Goal: Task Accomplishment & Management: Complete application form

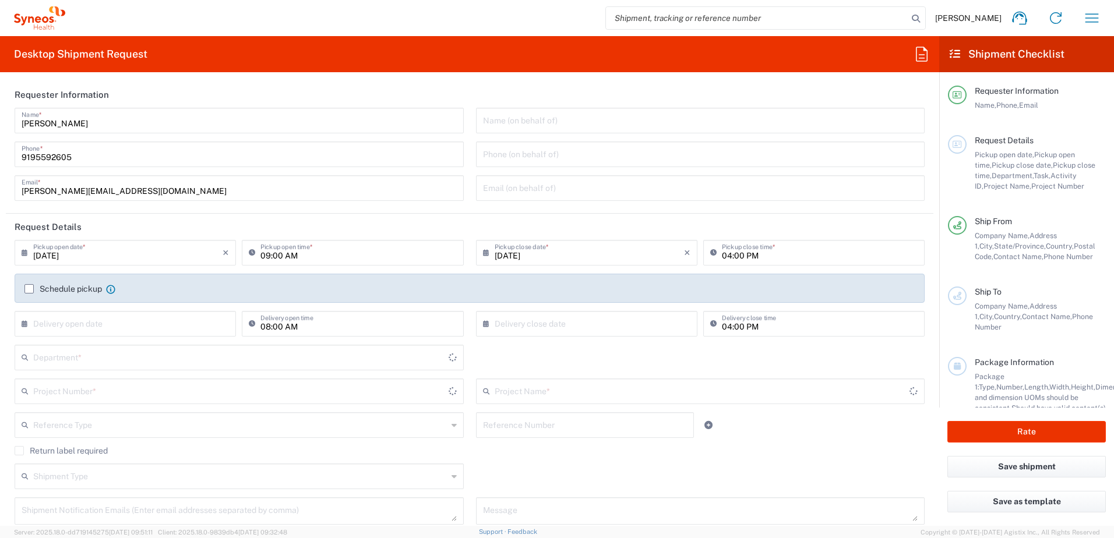
type input "[US_STATE]"
type input "[GEOGRAPHIC_DATA]"
type input "SYNEOS HEALTH CONSULTING INC.-[GEOGRAPHIC_DATA] [GEOGRAPHIC_DATA]"
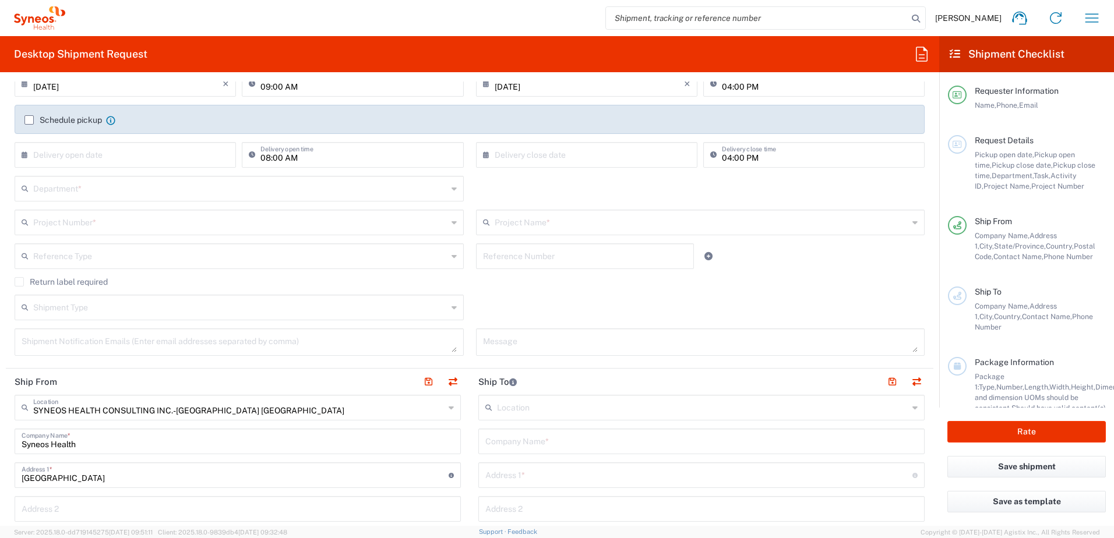
scroll to position [175, 0]
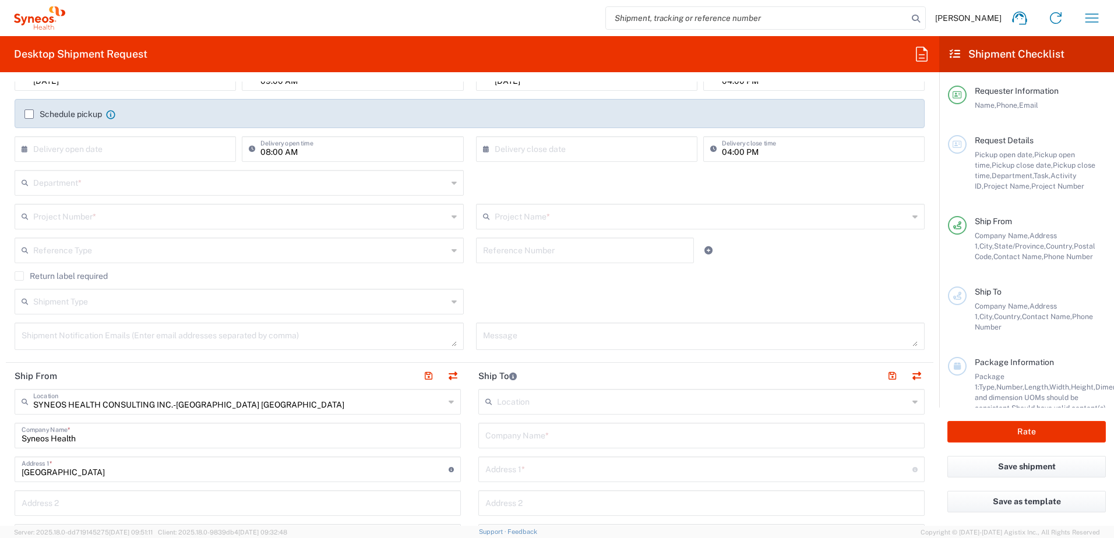
click at [84, 184] on input "text" at bounding box center [240, 182] width 414 height 20
type input "CAGAA0006"
click at [452, 184] on icon at bounding box center [454, 183] width 5 height 19
drag, startPoint x: 112, startPoint y: 182, endPoint x: 24, endPoint y: 188, distance: 87.6
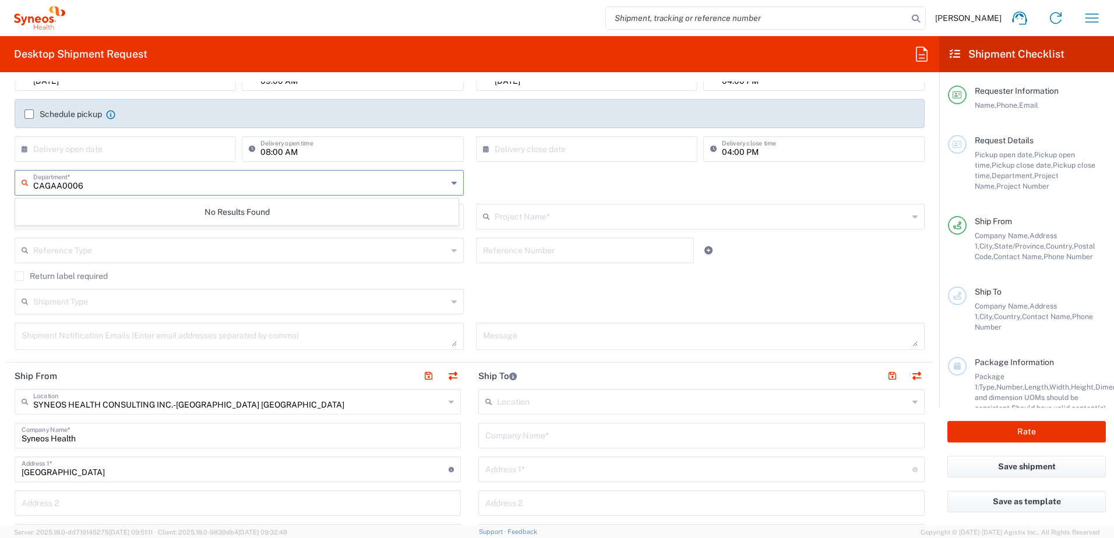
click at [24, 188] on div "CAGAA0006 Department *" at bounding box center [239, 183] width 449 height 26
click at [452, 185] on icon at bounding box center [454, 183] width 5 height 19
click at [57, 186] on input "CAG" at bounding box center [240, 182] width 414 height 20
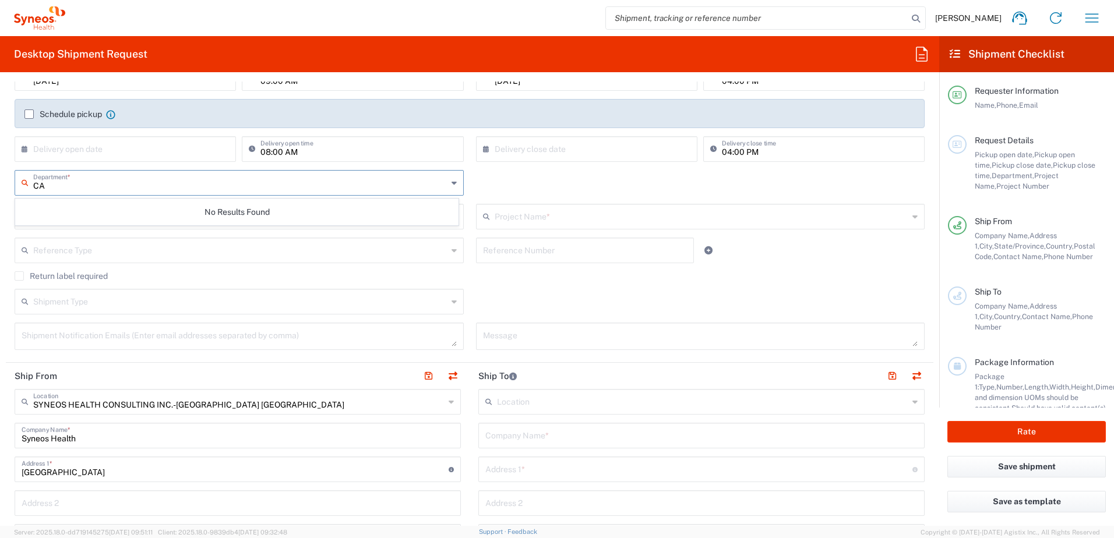
type input "C"
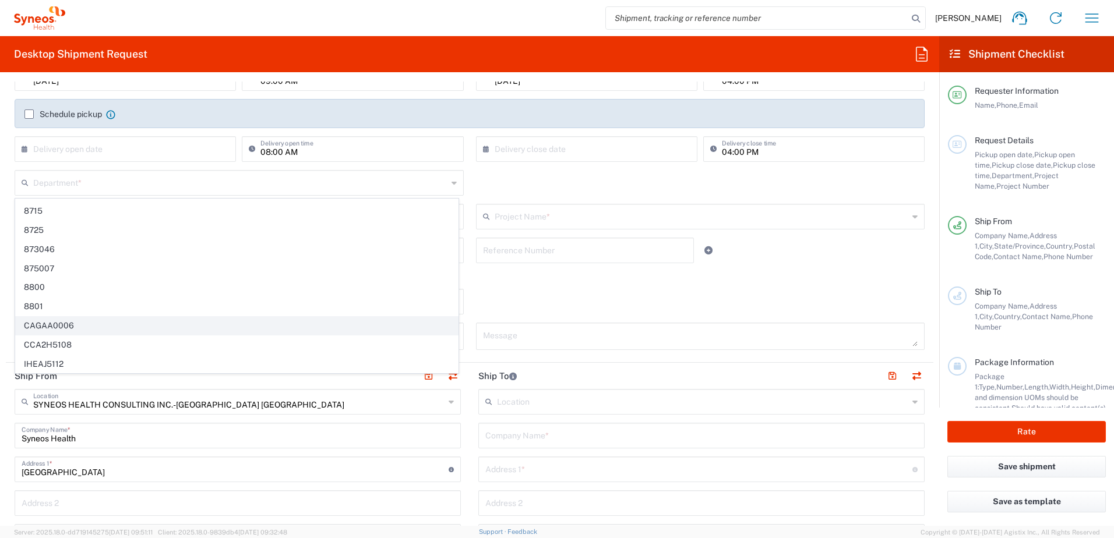
click at [68, 326] on span "CAGAA0006" at bounding box center [237, 326] width 442 height 18
type input "CAGAA0006"
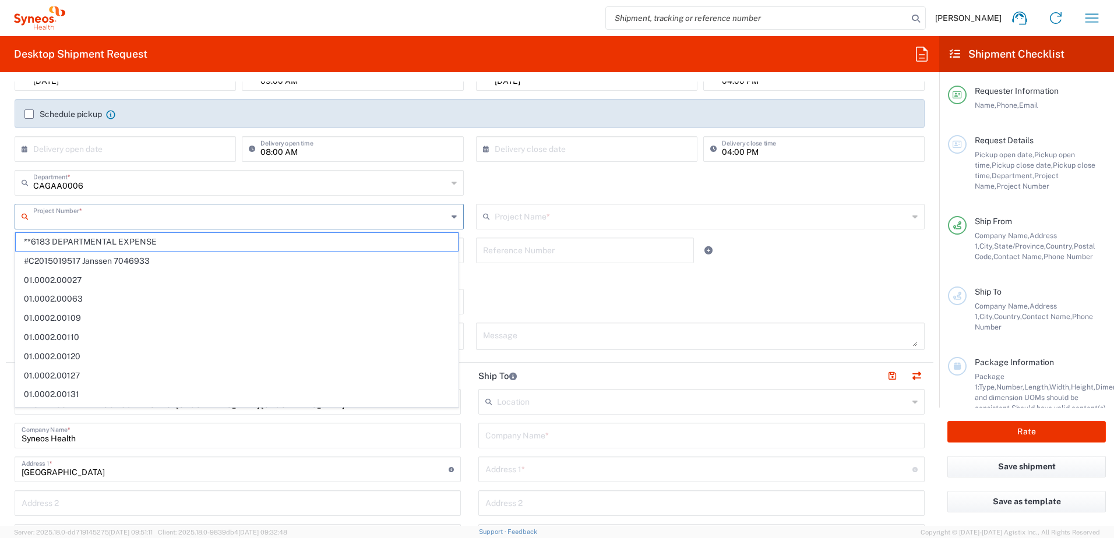
click at [112, 217] on input "text" at bounding box center [240, 216] width 414 height 20
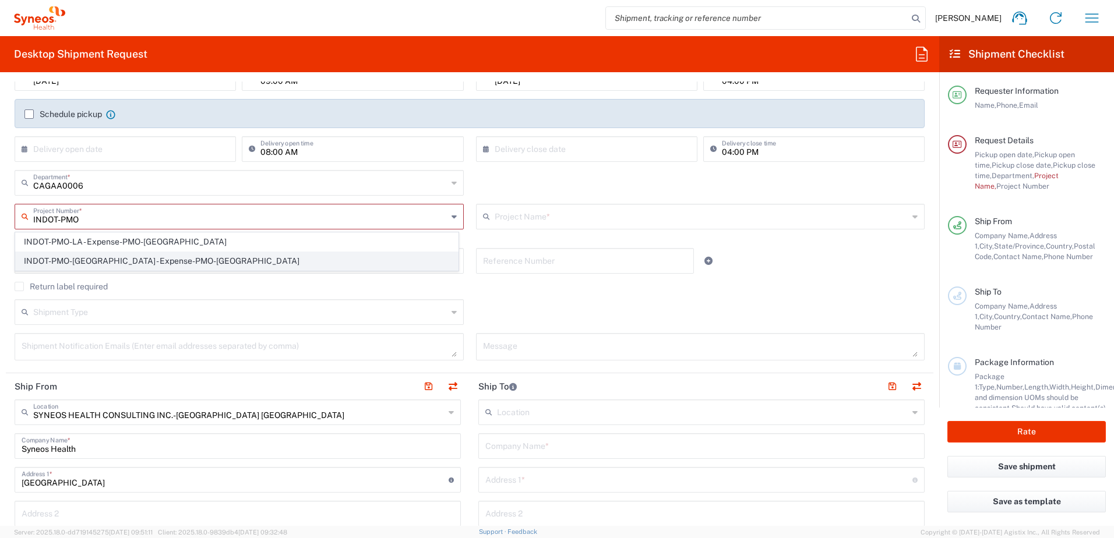
click at [129, 261] on span "INDOT-PMO-[GEOGRAPHIC_DATA] - Expense-PMO-[GEOGRAPHIC_DATA]" at bounding box center [237, 261] width 442 height 18
type input "INDOT-PMO-[GEOGRAPHIC_DATA] - Expense-PMO-[GEOGRAPHIC_DATA]"
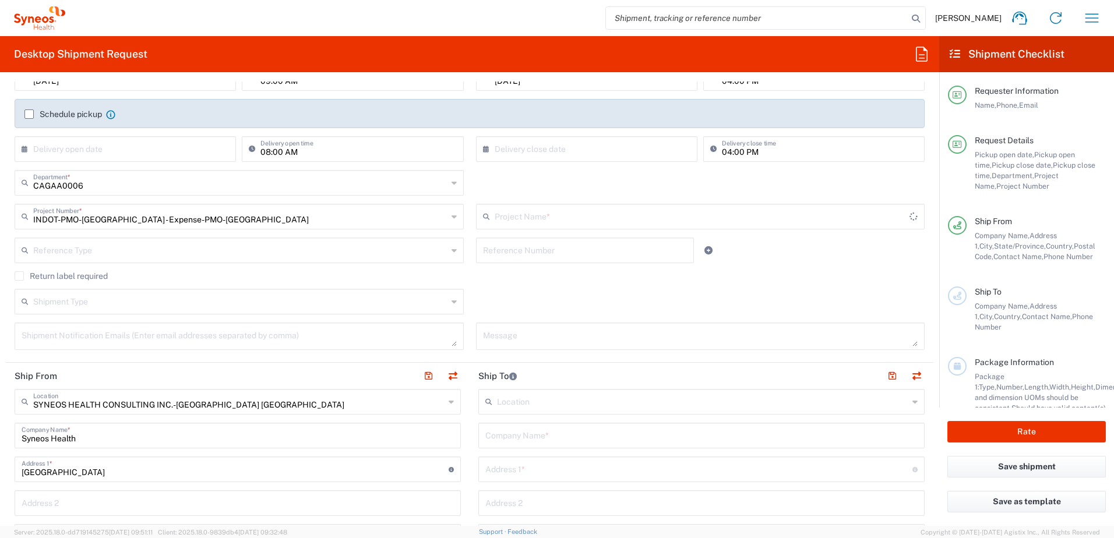
type input "INDOT-PMO-[GEOGRAPHIC_DATA] - Expense-PMO-[GEOGRAPHIC_DATA]"
click at [452, 253] on icon at bounding box center [454, 250] width 5 height 19
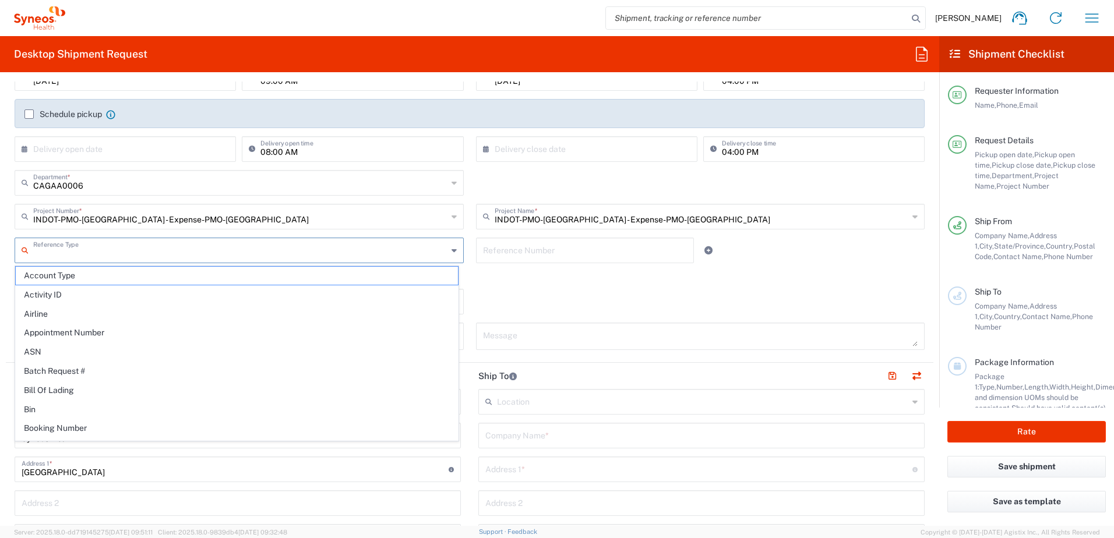
click at [452, 253] on icon at bounding box center [454, 250] width 5 height 19
click at [462, 284] on div "Return label required" at bounding box center [470, 280] width 910 height 17
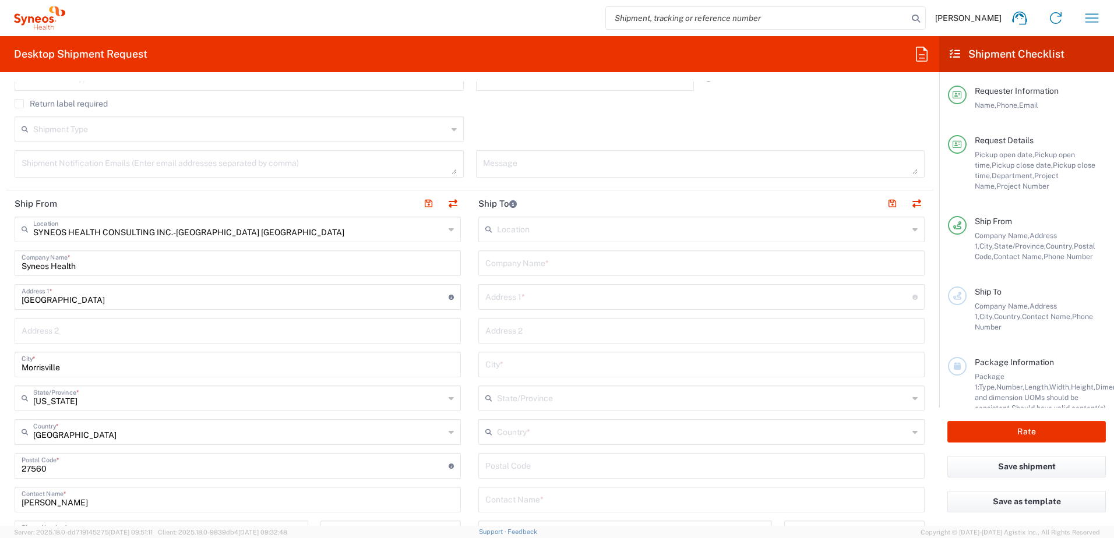
scroll to position [350, 0]
click at [510, 265] on input "text" at bounding box center [701, 260] width 432 height 20
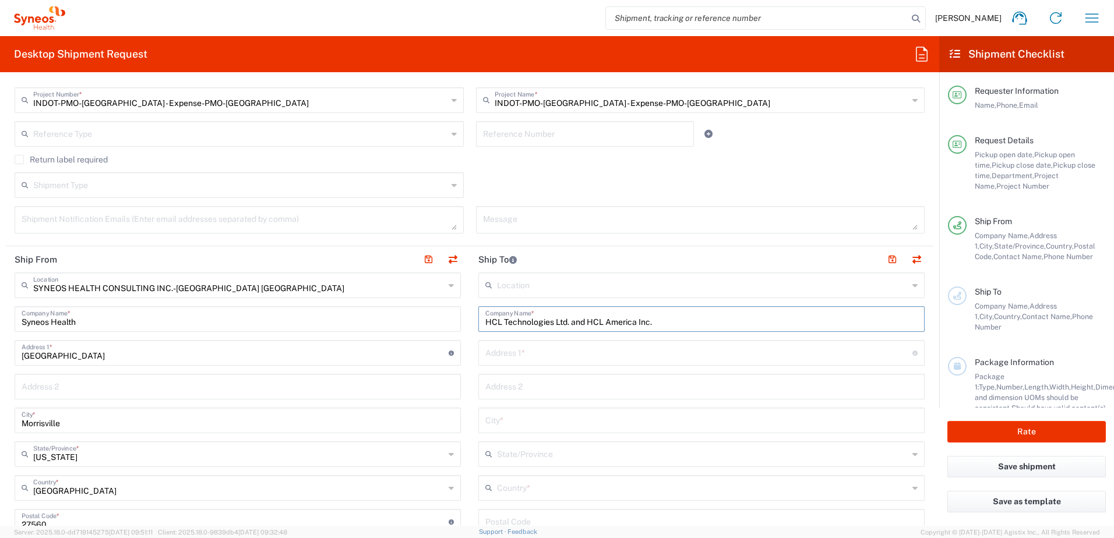
click at [494, 355] on input "text" at bounding box center [698, 352] width 427 height 20
drag, startPoint x: 501, startPoint y: 322, endPoint x: 603, endPoint y: 330, distance: 102.3
click at [603, 330] on div "HCL Technologies Ltd. and HCL America Inc. Company Name *" at bounding box center [701, 320] width 446 height 26
type input "HCL America Inc."
click at [501, 354] on input "text" at bounding box center [698, 352] width 427 height 20
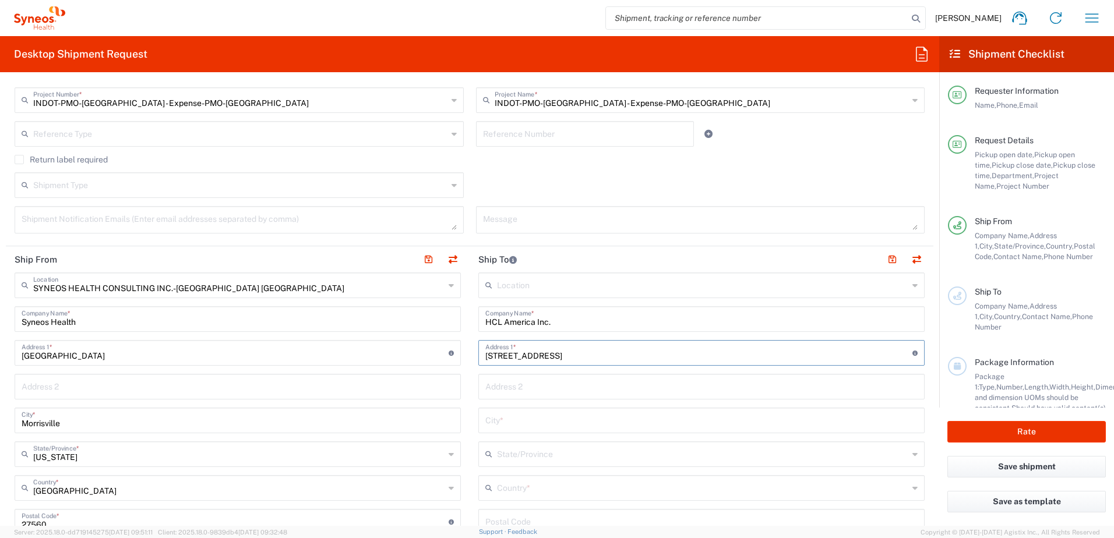
type input "[STREET_ADDRESS]"
click at [506, 420] on input "text" at bounding box center [701, 420] width 432 height 20
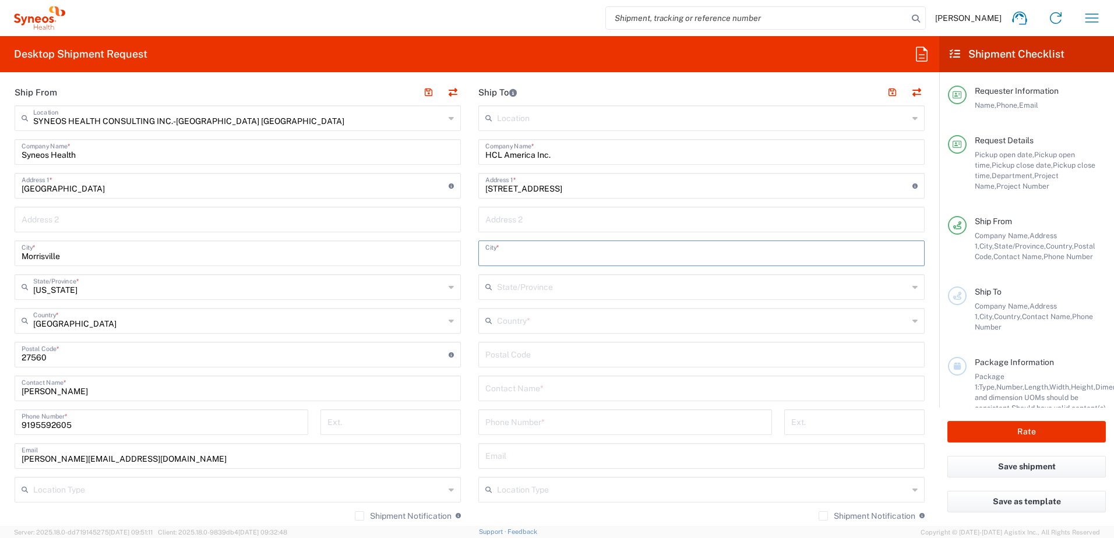
scroll to position [466, 0]
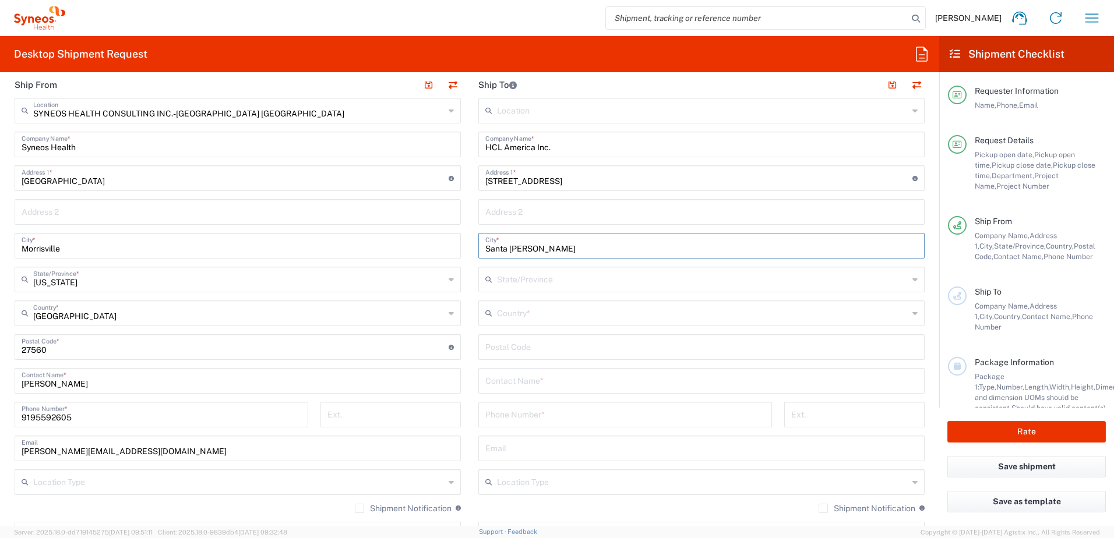
type input "Santa [PERSON_NAME]"
click at [550, 278] on input "text" at bounding box center [702, 279] width 411 height 20
type input "[US_STATE]"
type input "[GEOGRAPHIC_DATA]"
type input "95054"
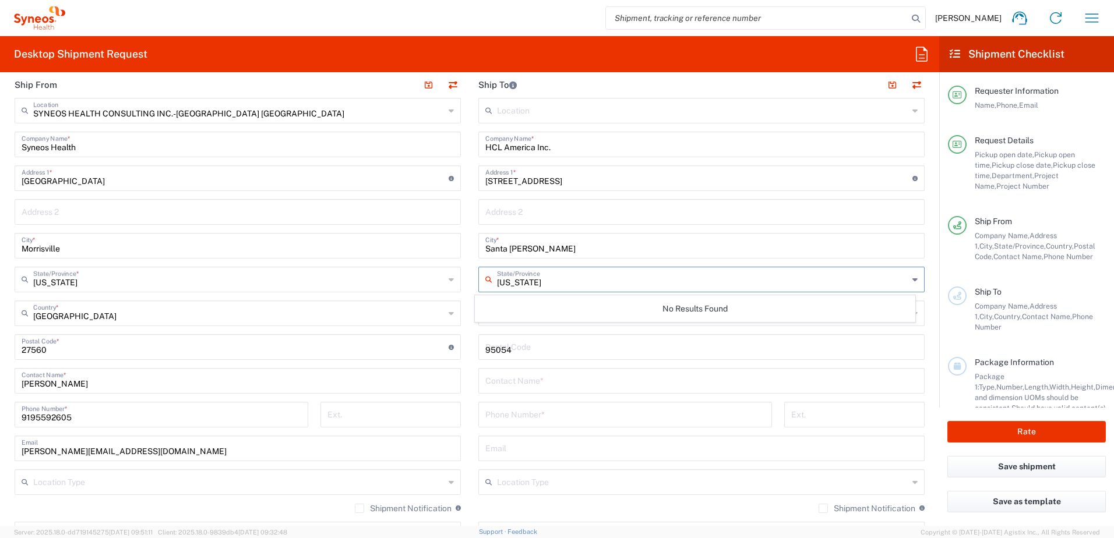
type input "9195592605"
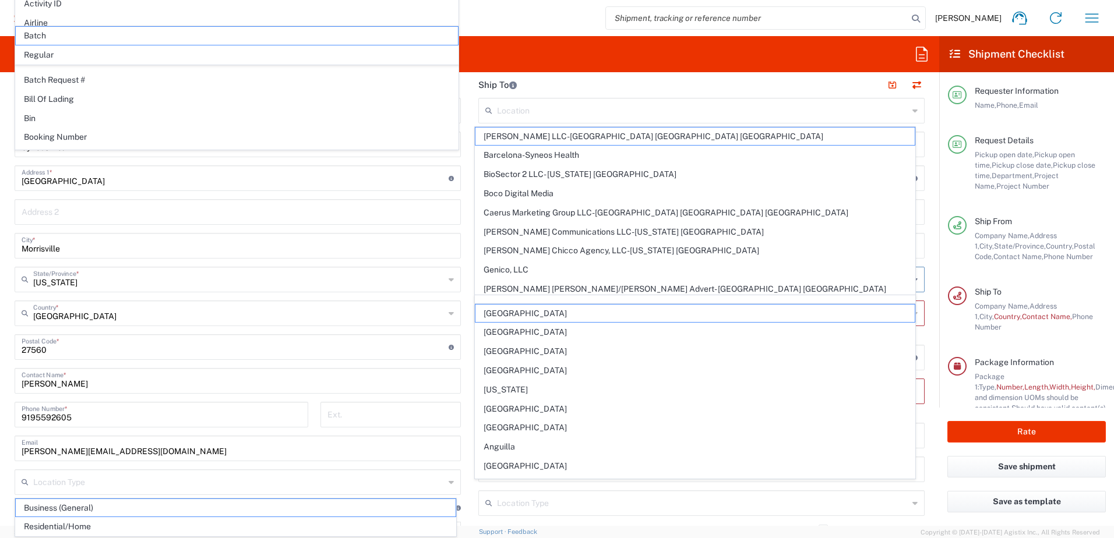
scroll to position [508, 0]
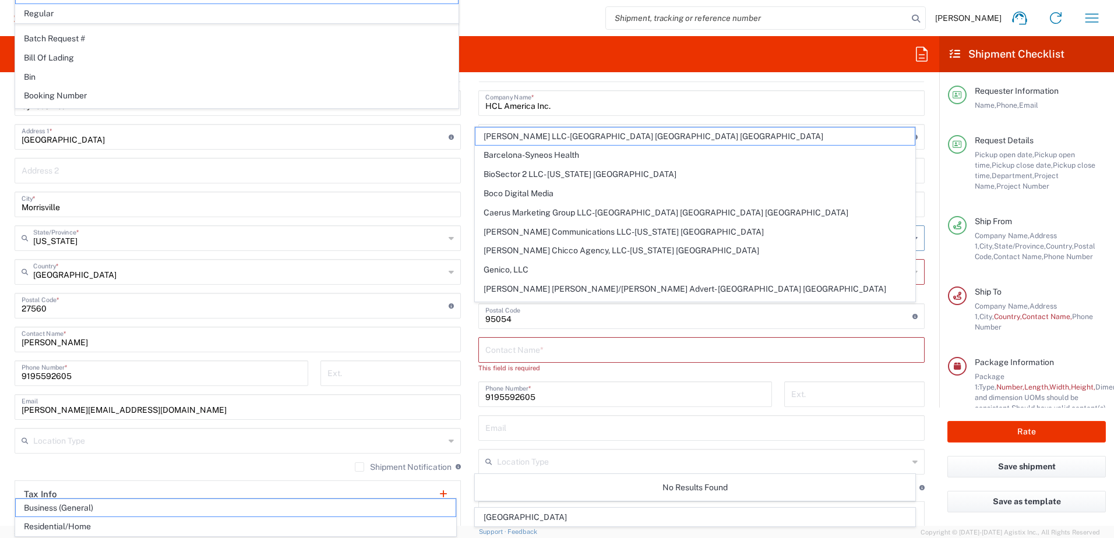
click at [929, 386] on form "Requester Information [PERSON_NAME] Name * [PHONE_NUMBER] Phone * [PERSON_NAME]…" at bounding box center [469, 304] width 939 height 445
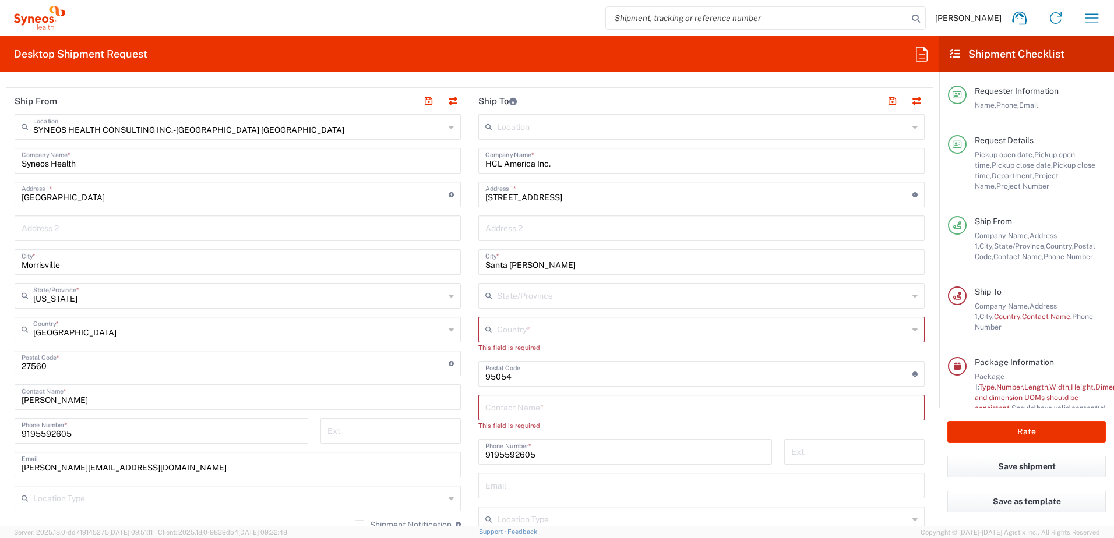
scroll to position [449, 0]
click at [913, 330] on icon at bounding box center [915, 330] width 5 height 19
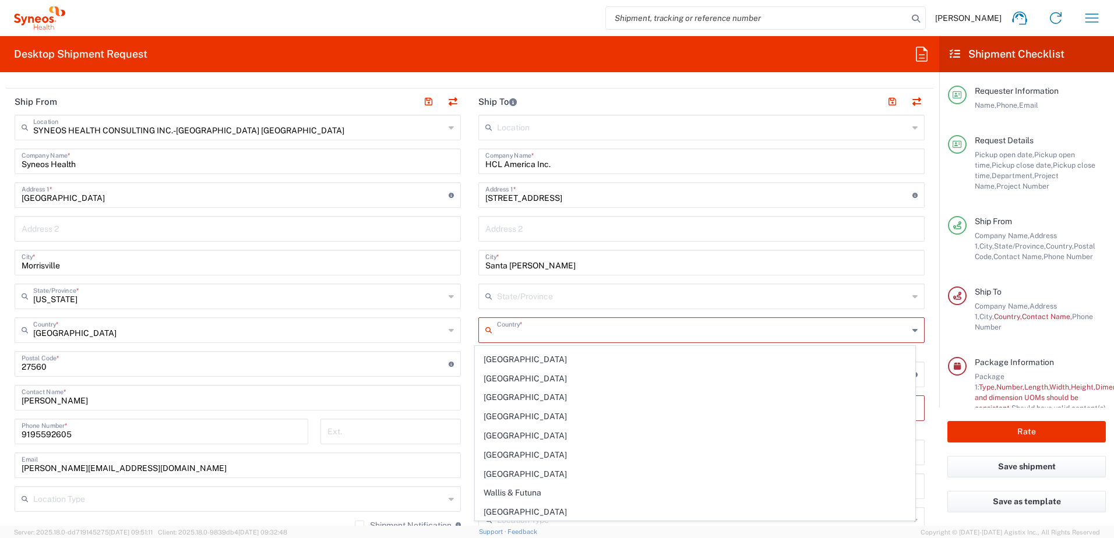
scroll to position [4467, 0]
click at [518, 418] on span "[GEOGRAPHIC_DATA]" at bounding box center [695, 418] width 440 height 18
type input "[GEOGRAPHIC_DATA]"
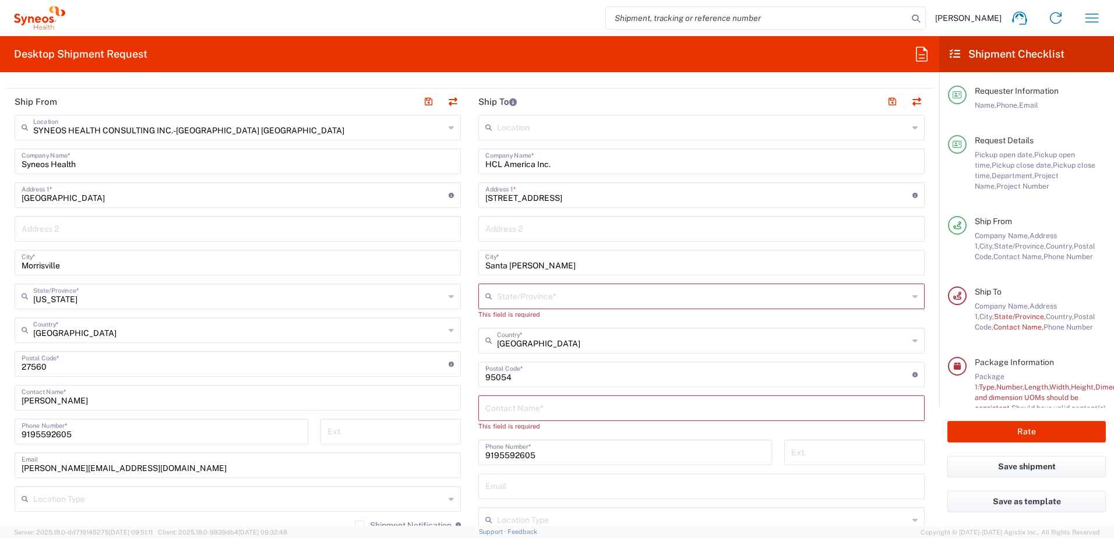
click at [913, 295] on icon at bounding box center [915, 296] width 5 height 19
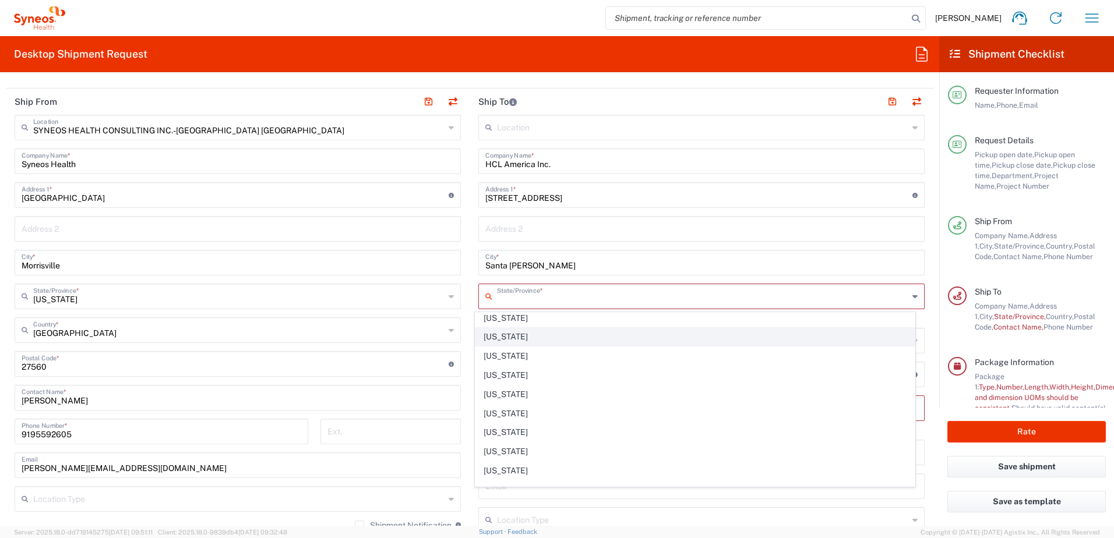
scroll to position [117, 0]
click at [515, 340] on span "[US_STATE]" at bounding box center [695, 339] width 440 height 18
type input "[US_STATE]"
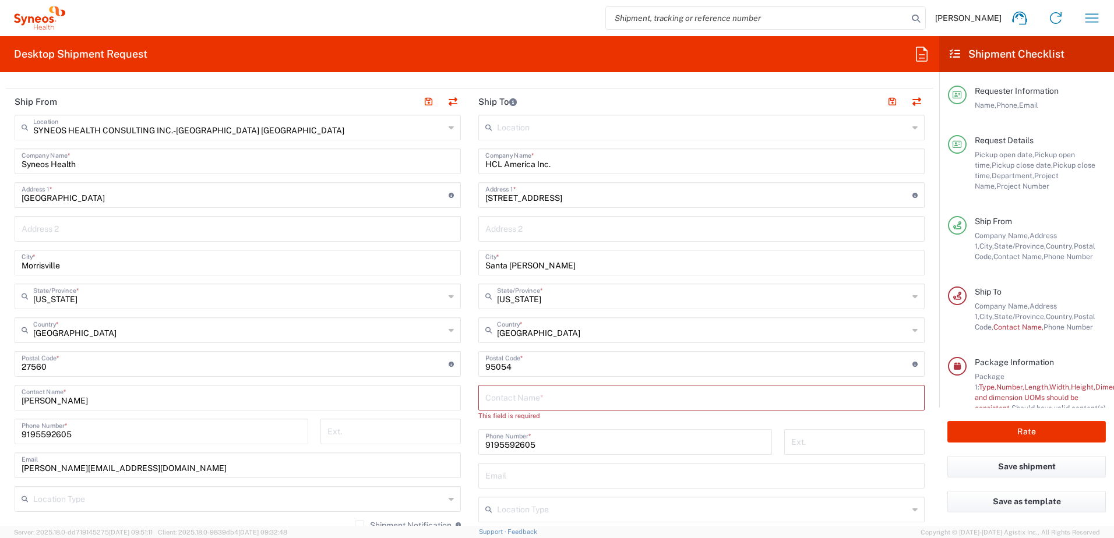
click at [522, 394] on input "text" at bounding box center [701, 397] width 432 height 20
type input "[PERSON_NAME]"
click at [922, 459] on main "Location [PERSON_NAME] LLC-[GEOGRAPHIC_DATA] [GEOGRAPHIC_DATA] [GEOGRAPHIC_DATA…" at bounding box center [702, 359] width 464 height 489
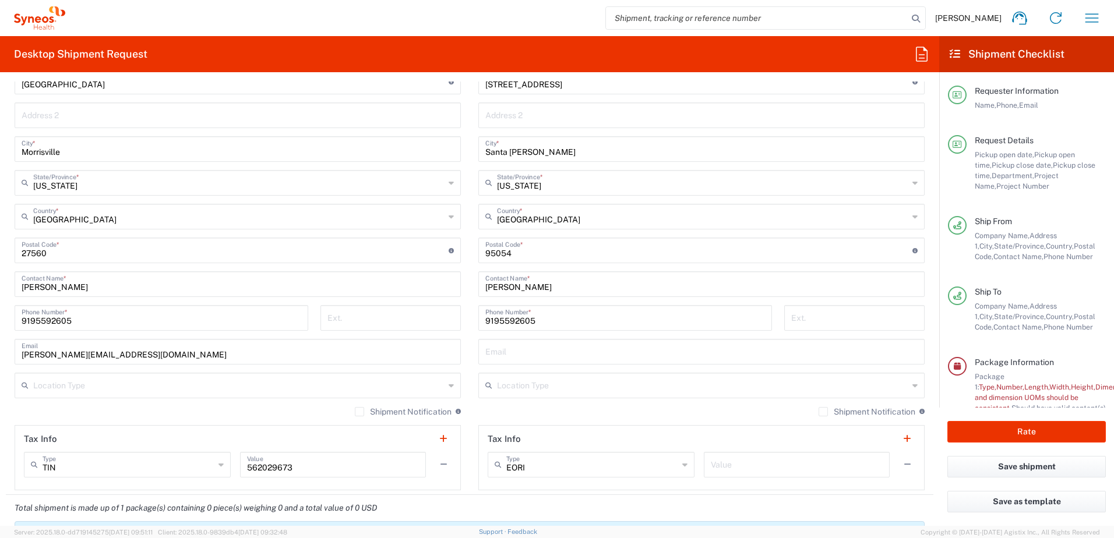
scroll to position [566, 0]
click at [913, 383] on icon at bounding box center [915, 383] width 5 height 19
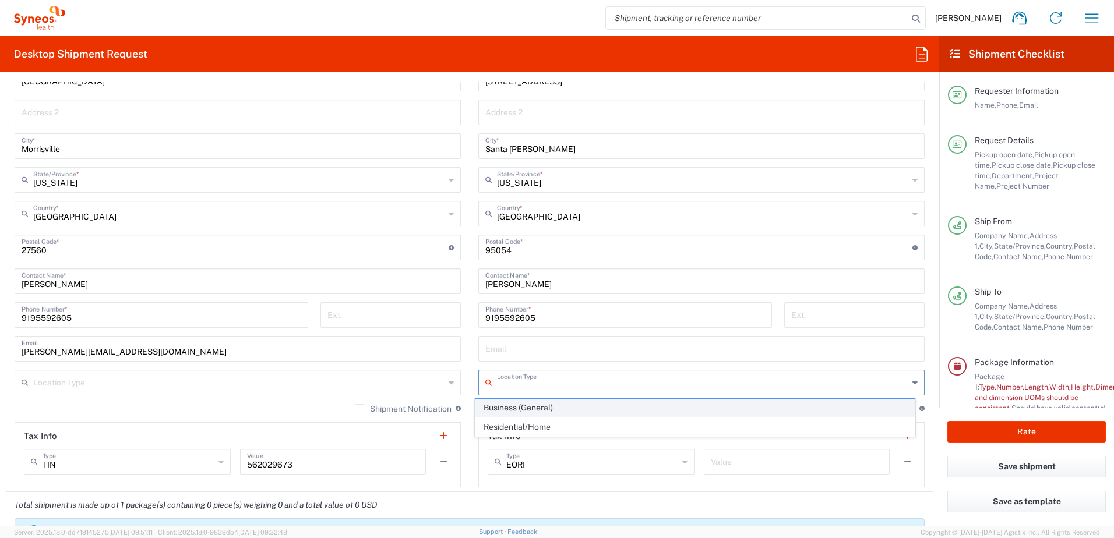
click at [506, 408] on span "Business (General)" at bounding box center [695, 408] width 440 height 18
type input "Business (General)"
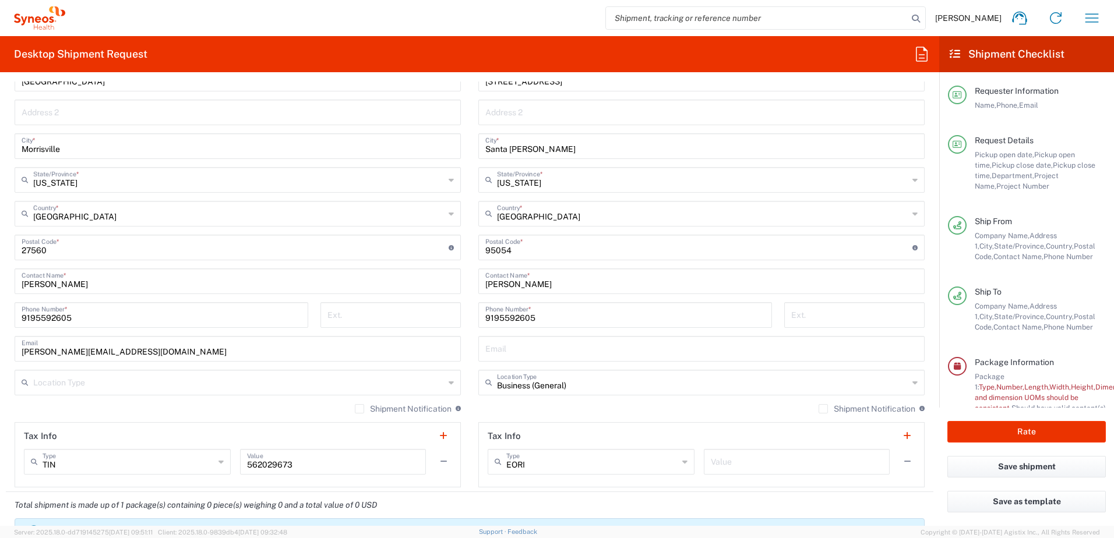
click at [506, 352] on input "text" at bounding box center [701, 348] width 432 height 20
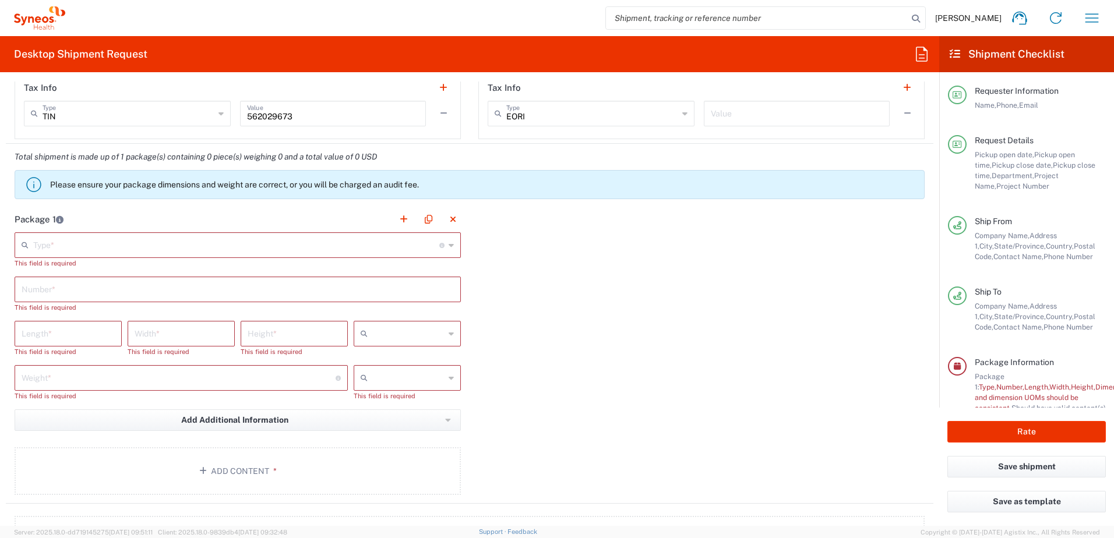
scroll to position [915, 0]
type input "[PERSON_NAME][EMAIL_ADDRESS][PERSON_NAME][DOMAIN_NAME]"
click at [449, 245] on icon at bounding box center [451, 244] width 5 height 19
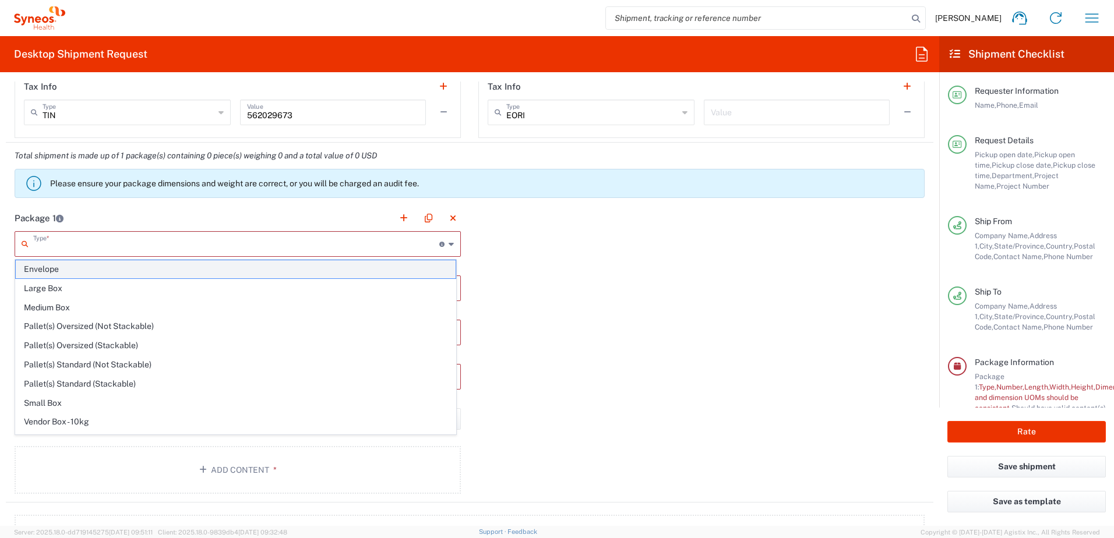
click at [50, 271] on span "Envelope" at bounding box center [236, 269] width 440 height 18
type input "Envelope"
type input "1"
type input "9.5"
type input "12.5"
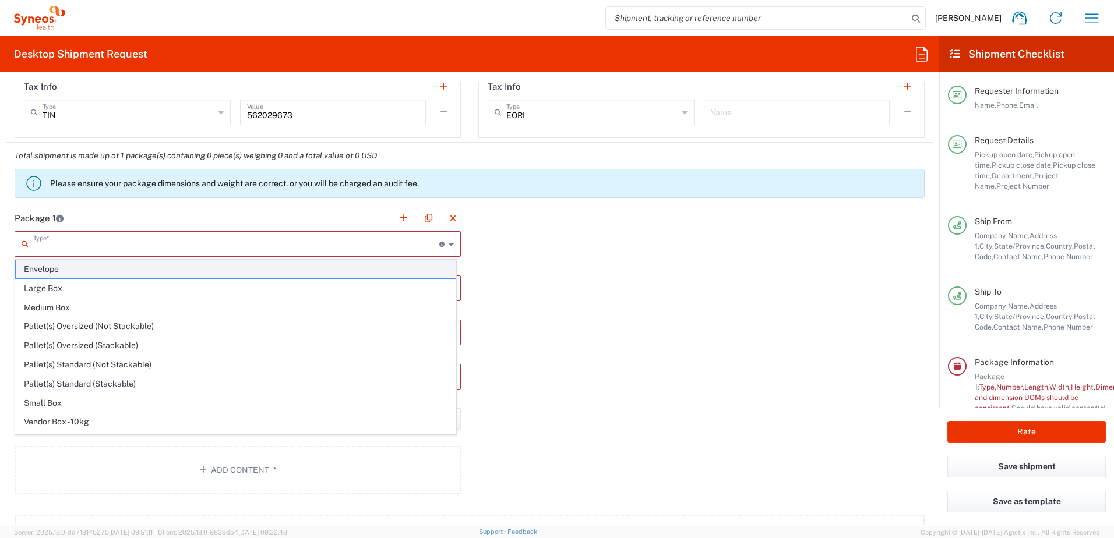
type input "0.25"
type input "in"
type input "0.45"
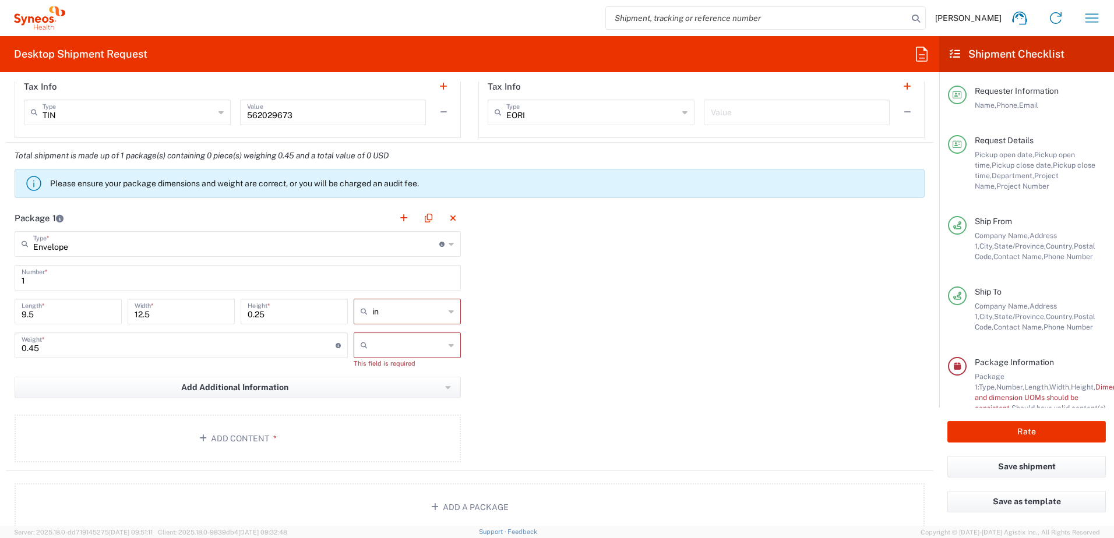
click at [449, 346] on icon at bounding box center [451, 345] width 5 height 19
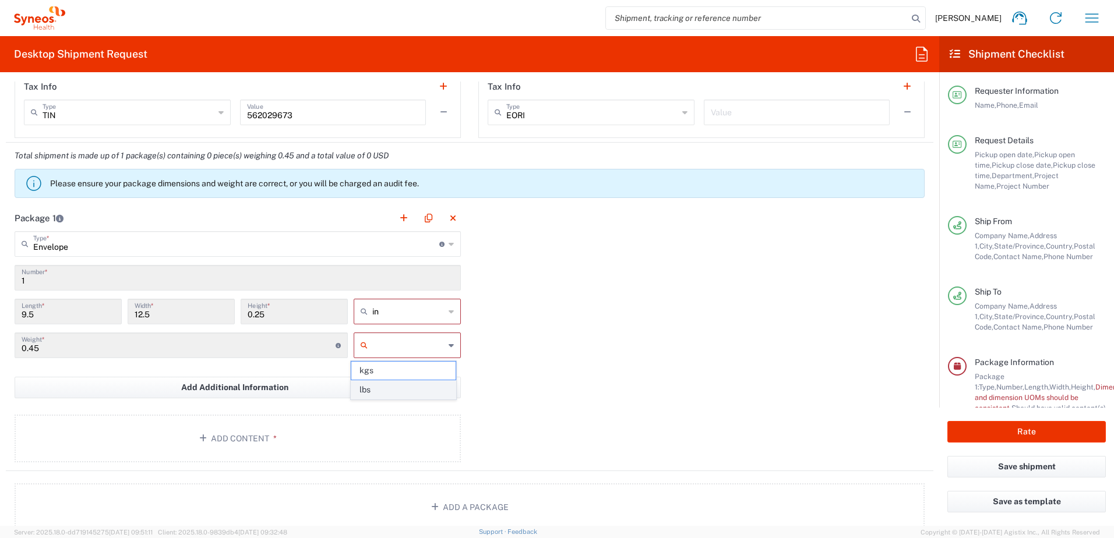
click at [390, 391] on span "lbs" at bounding box center [403, 390] width 104 height 18
type input "lbs"
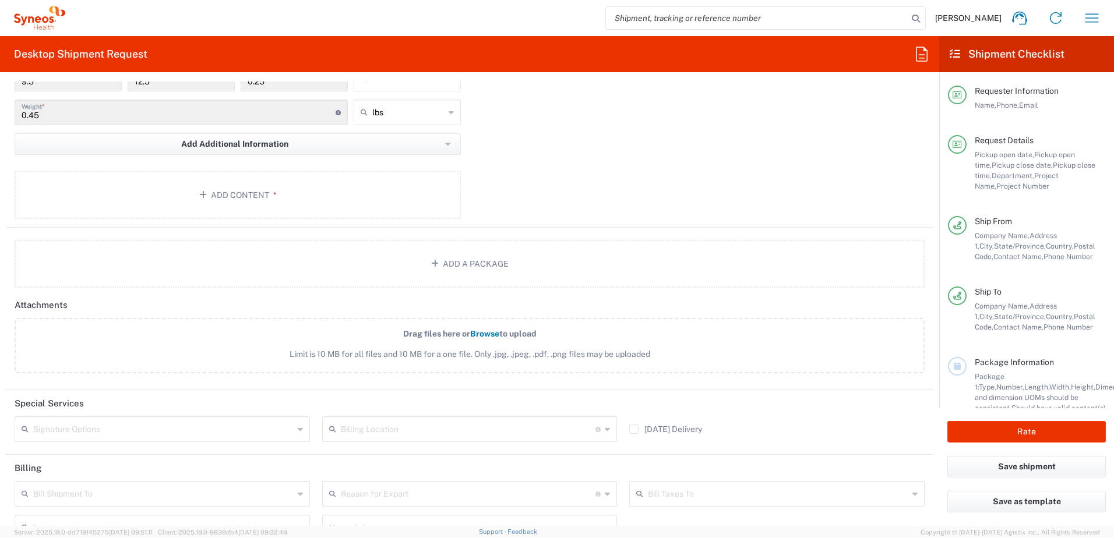
scroll to position [1090, 0]
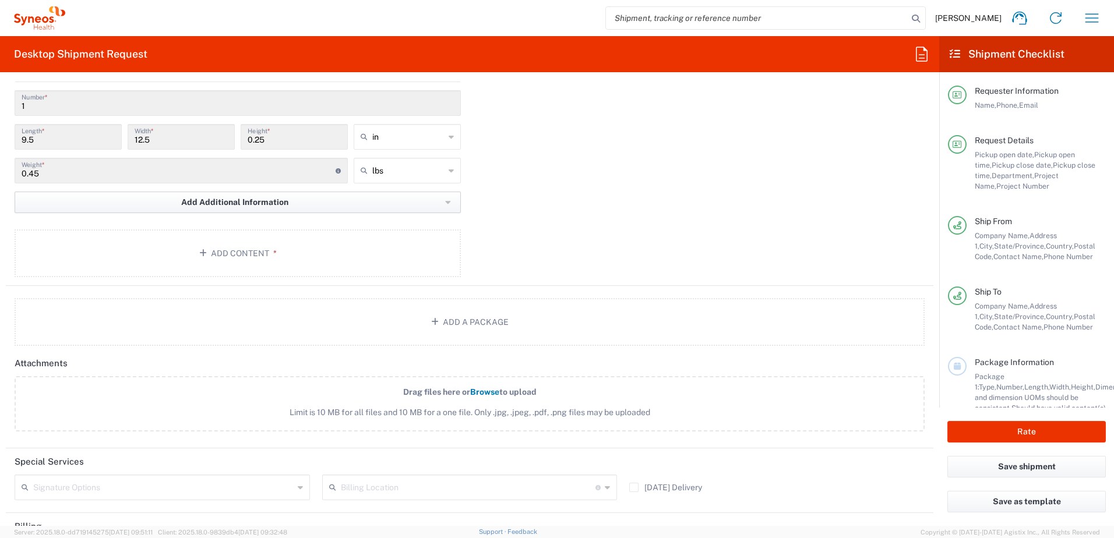
click at [445, 202] on icon "button" at bounding box center [447, 202] width 5 height 3
click at [591, 217] on div "Package 1 Envelope Type * Material used to package goods Envelope Large Box Med…" at bounding box center [470, 158] width 928 height 256
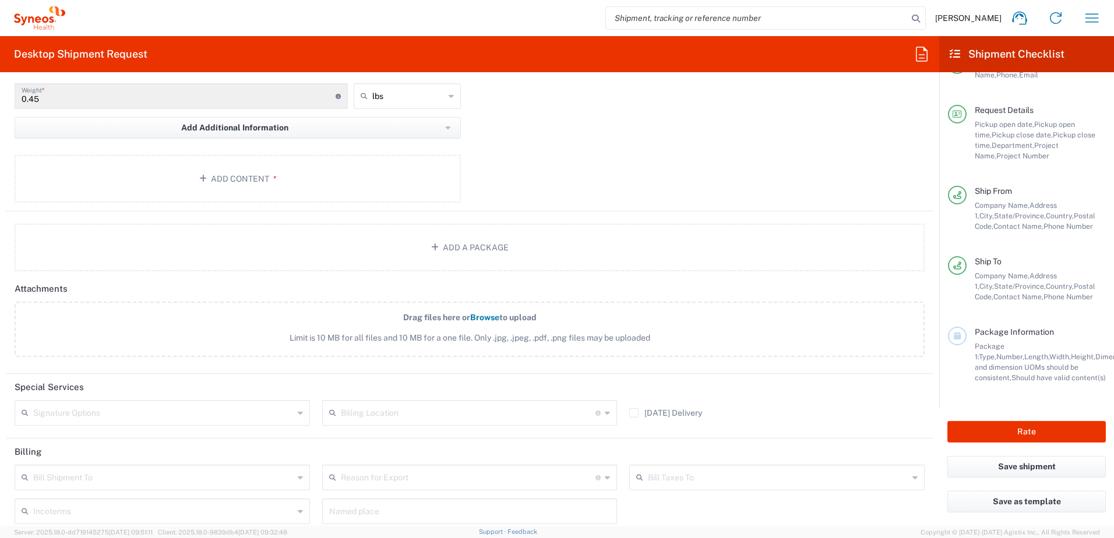
scroll to position [1135, 0]
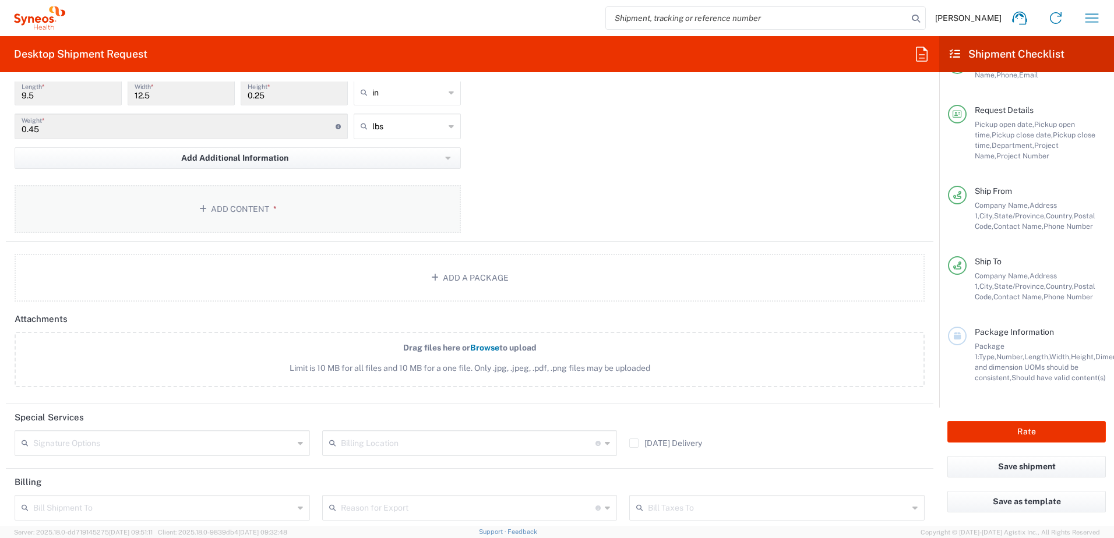
click at [404, 212] on button "Add Content *" at bounding box center [238, 209] width 446 height 48
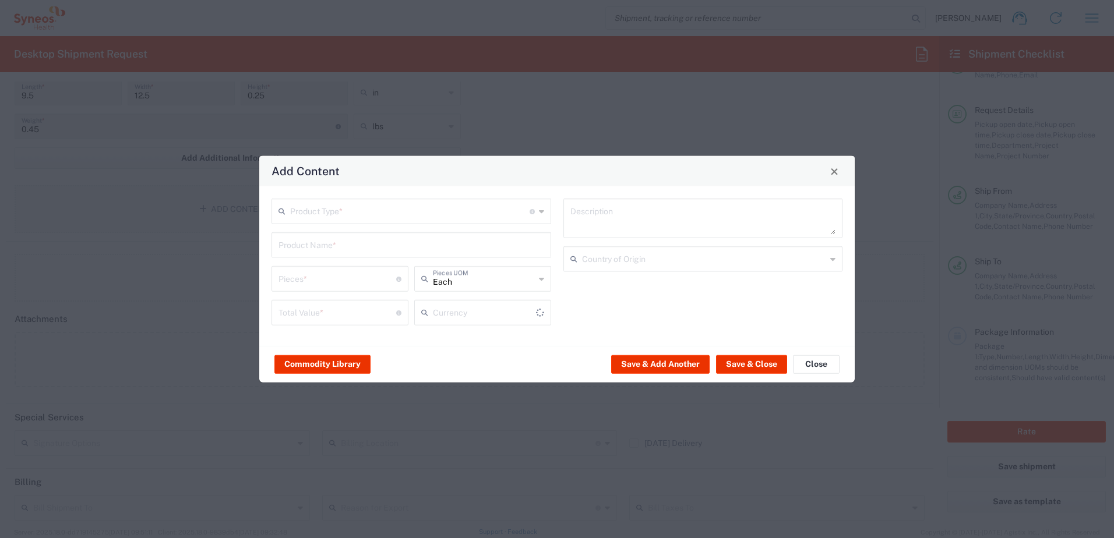
type input "US Dollar"
click at [541, 210] on icon at bounding box center [541, 211] width 5 height 19
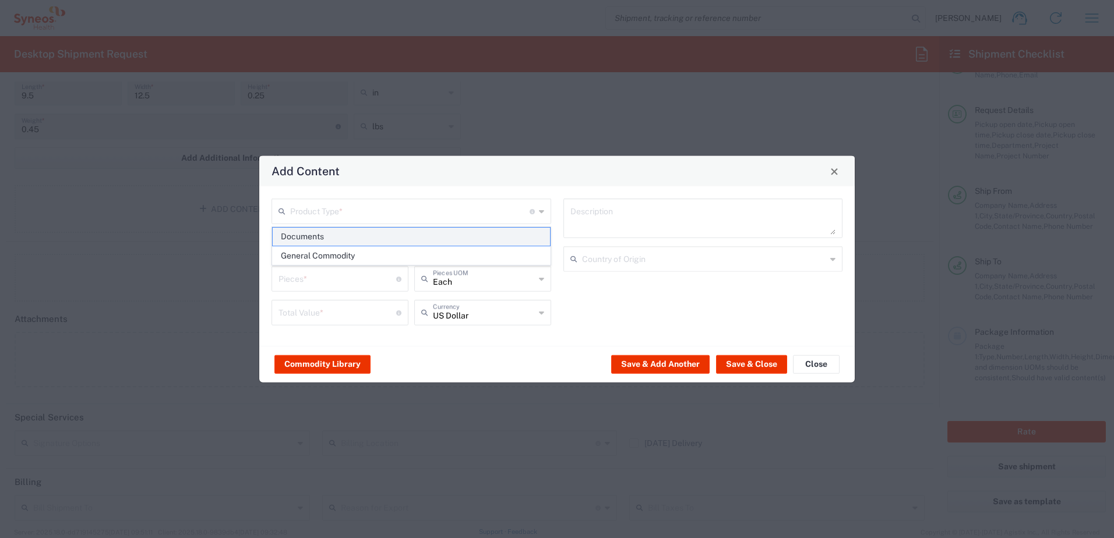
click at [331, 235] on span "Documents" at bounding box center [411, 237] width 277 height 18
type input "Documents"
type input "1"
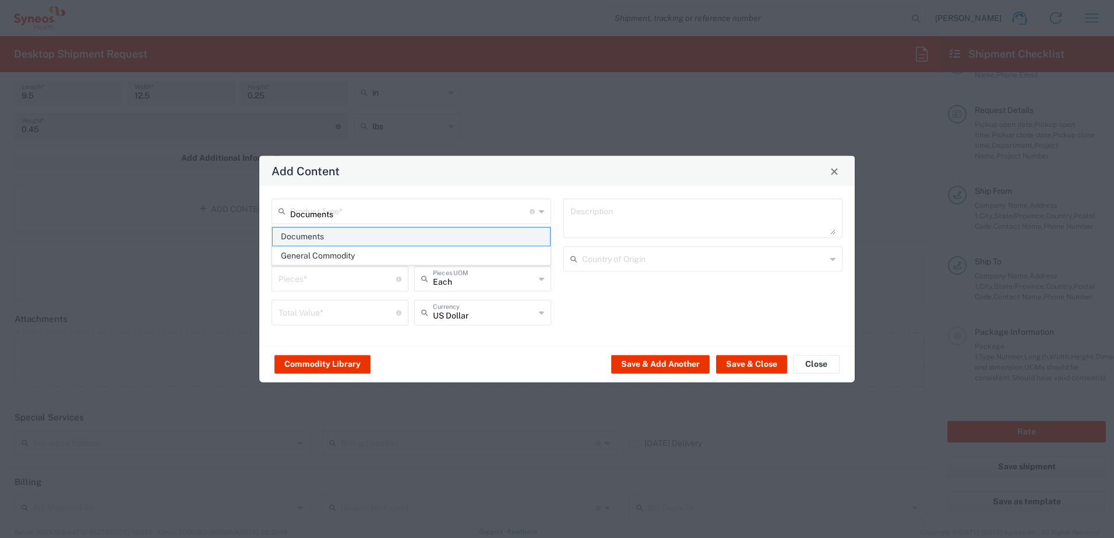
type textarea "Documents"
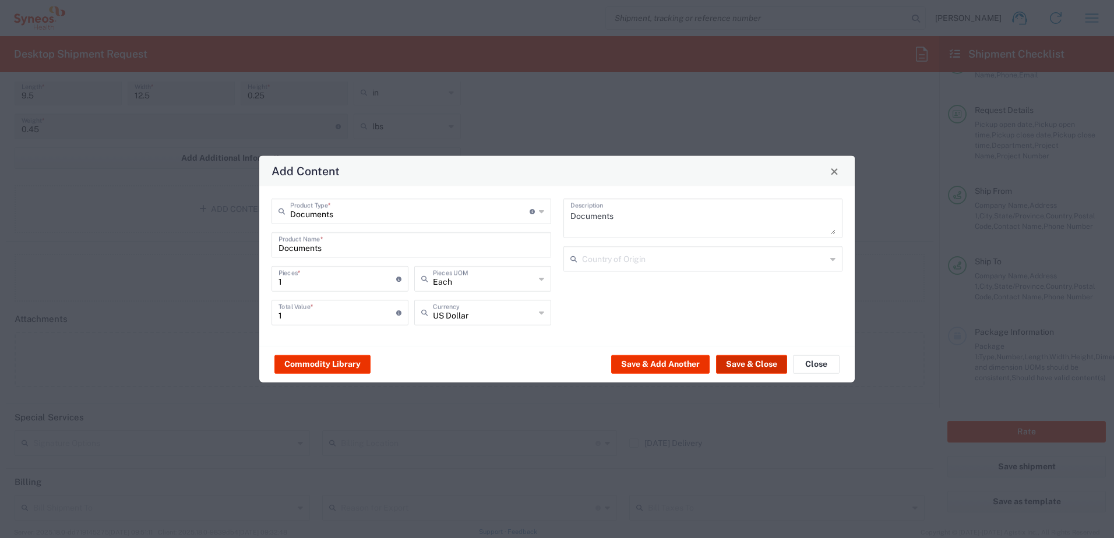
click at [755, 365] on button "Save & Close" at bounding box center [751, 364] width 71 height 19
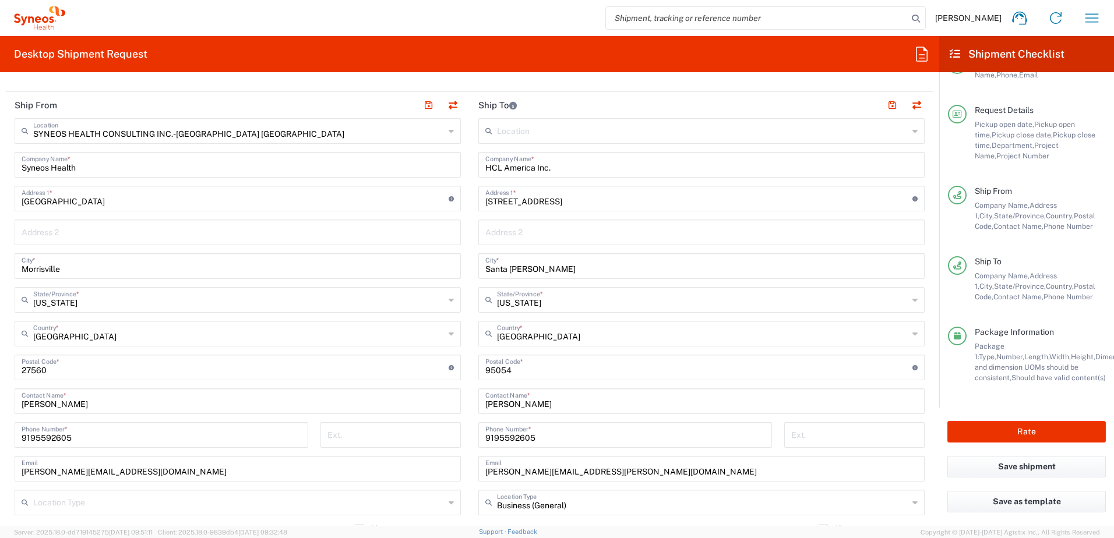
scroll to position [504, 0]
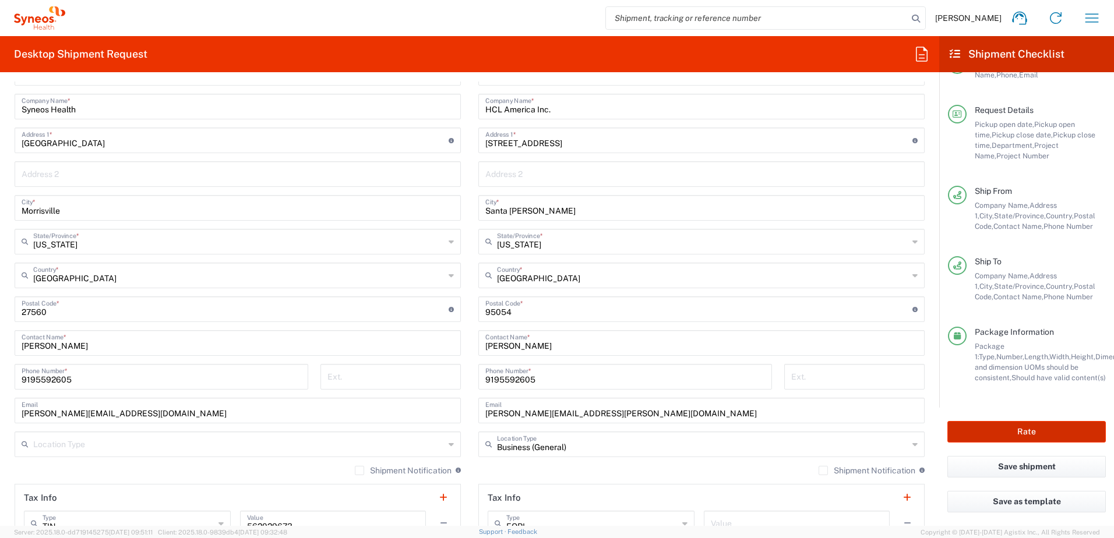
click at [1024, 432] on button "Rate" at bounding box center [1026, 432] width 158 height 22
type input "INDOT-PMO-[GEOGRAPHIC_DATA] - Expense-PMO-[GEOGRAPHIC_DATA]"
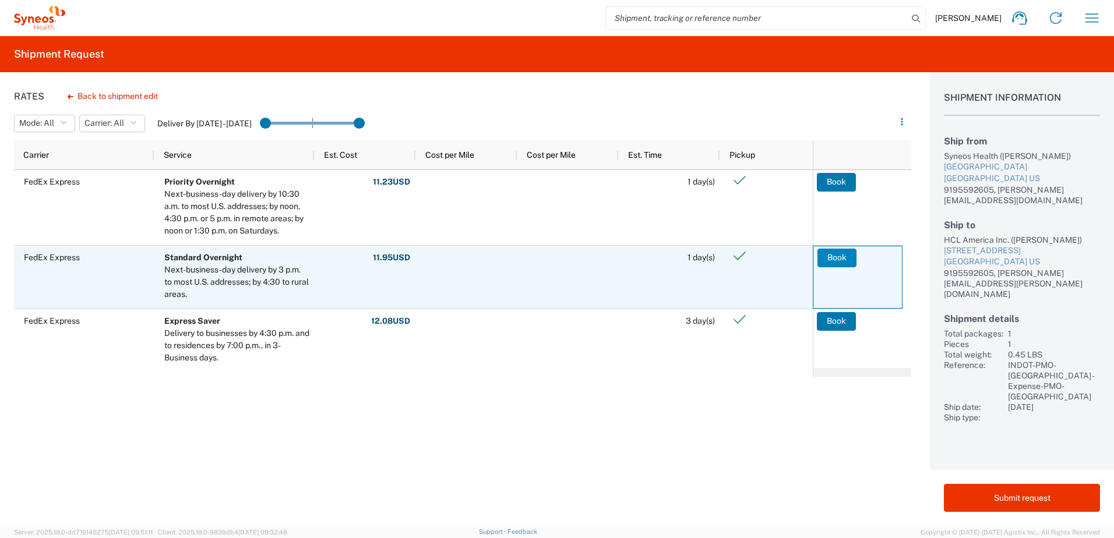
click at [841, 259] on button "Book" at bounding box center [837, 258] width 39 height 19
